Goal: Transaction & Acquisition: Subscribe to service/newsletter

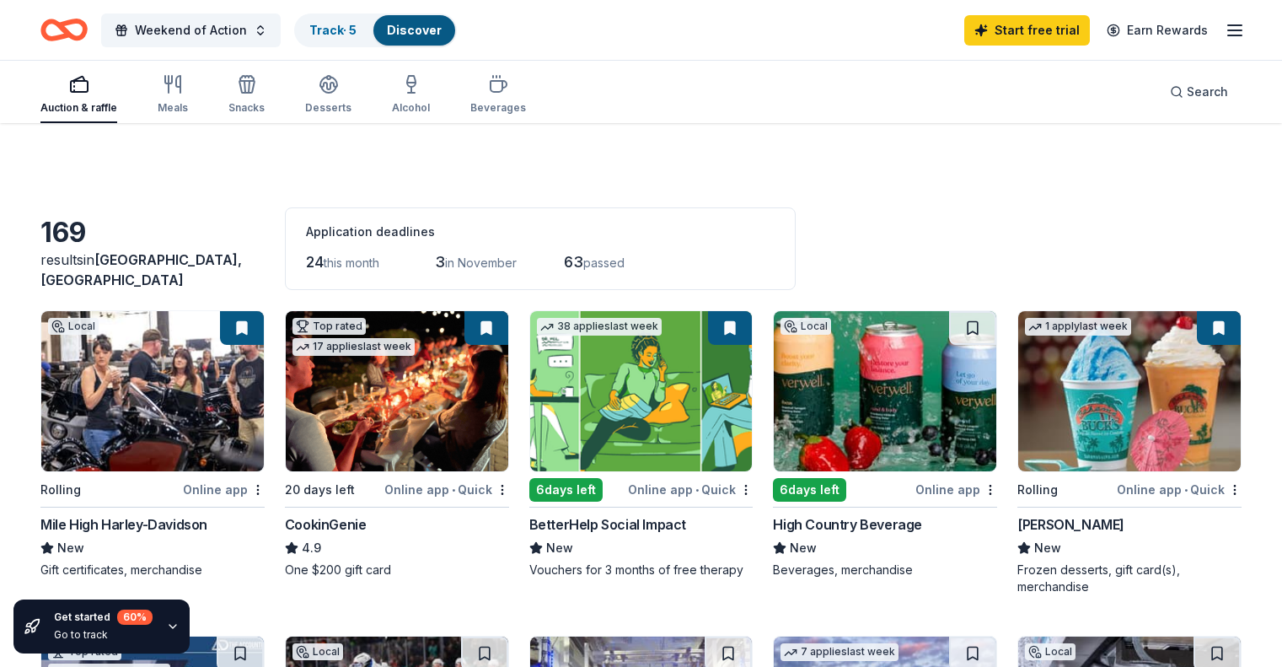
scroll to position [1082, 0]
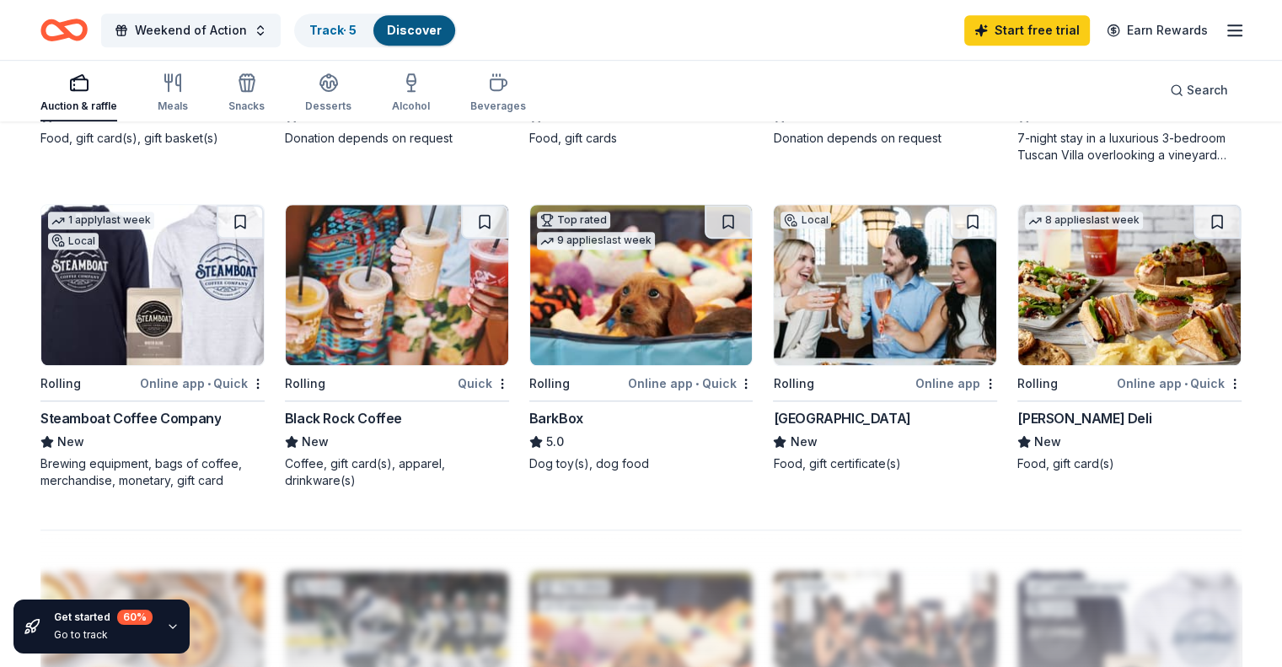
click at [937, 353] on img at bounding box center [885, 285] width 222 height 160
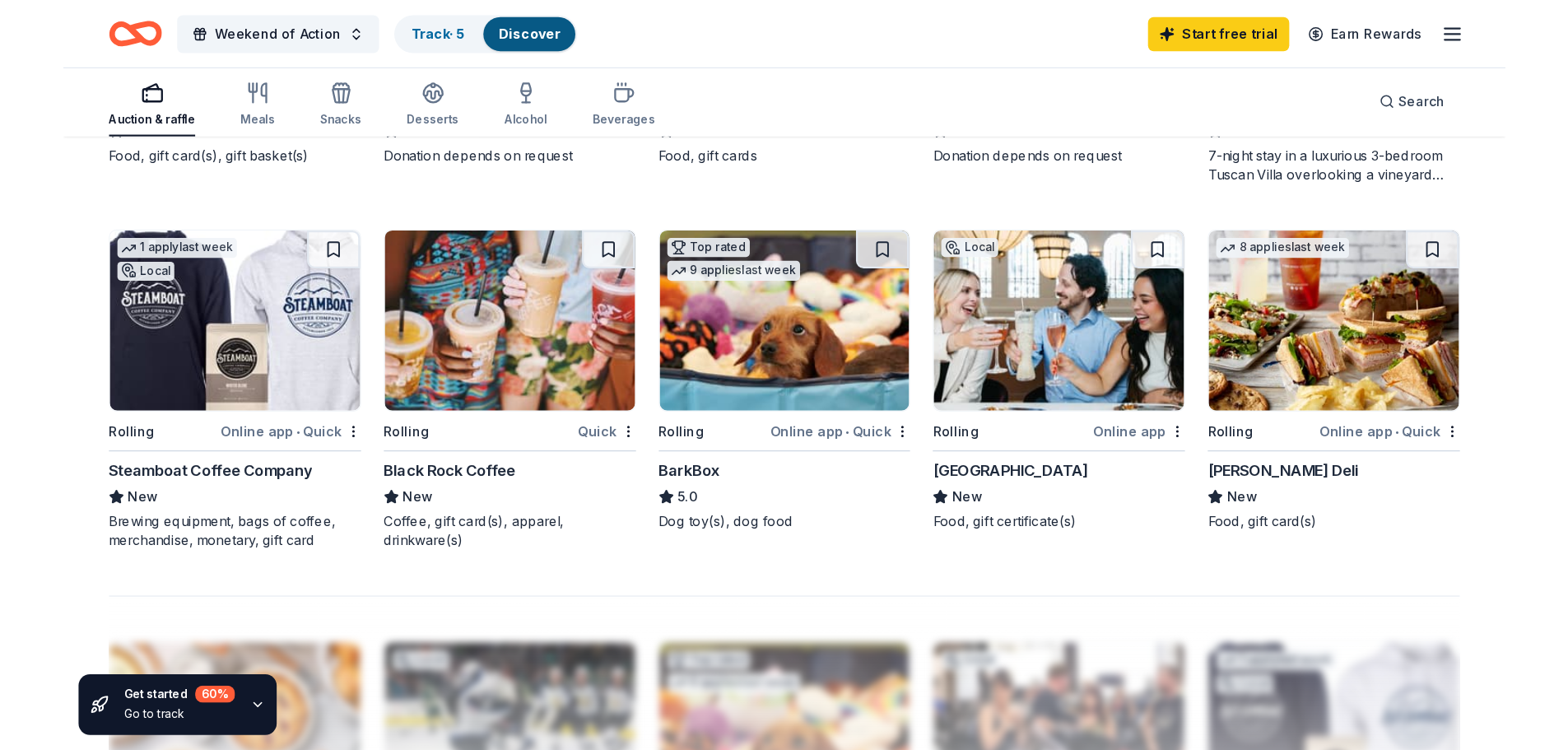
scroll to position [1058, 0]
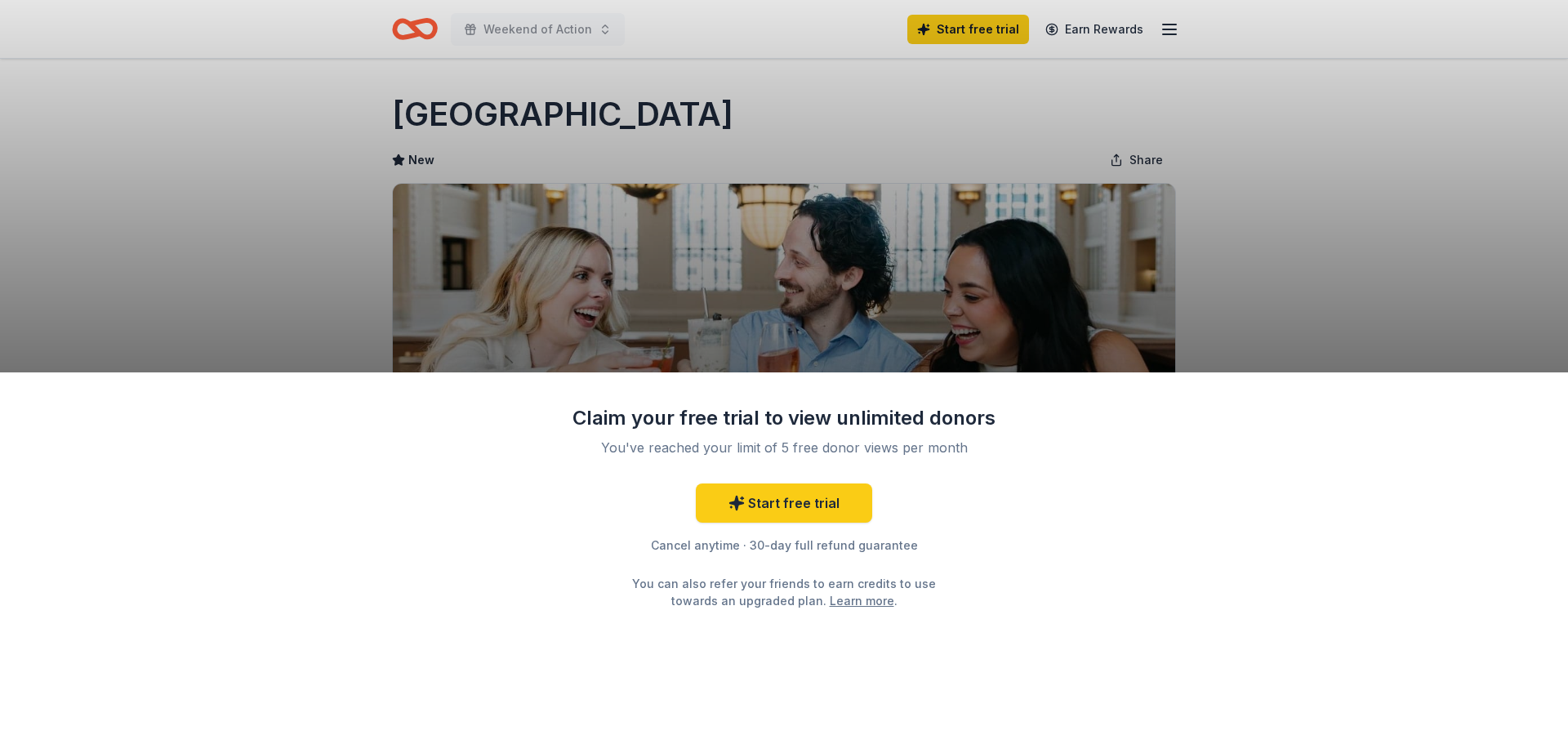
click at [1082, 604] on div "Claim your free trial to view unlimited donors You've reached your limit of 5 f…" at bounding box center [784, 558] width 1568 height 372
click at [761, 327] on div "Claim your free trial to view unlimited donors You've reached your limit of 5 f…" at bounding box center [784, 372] width 1568 height 744
click at [1216, 247] on div "Claim your free trial to view unlimited donors You've reached your limit of 5 f…" at bounding box center [784, 372] width 1568 height 744
